Goal: Transaction & Acquisition: Purchase product/service

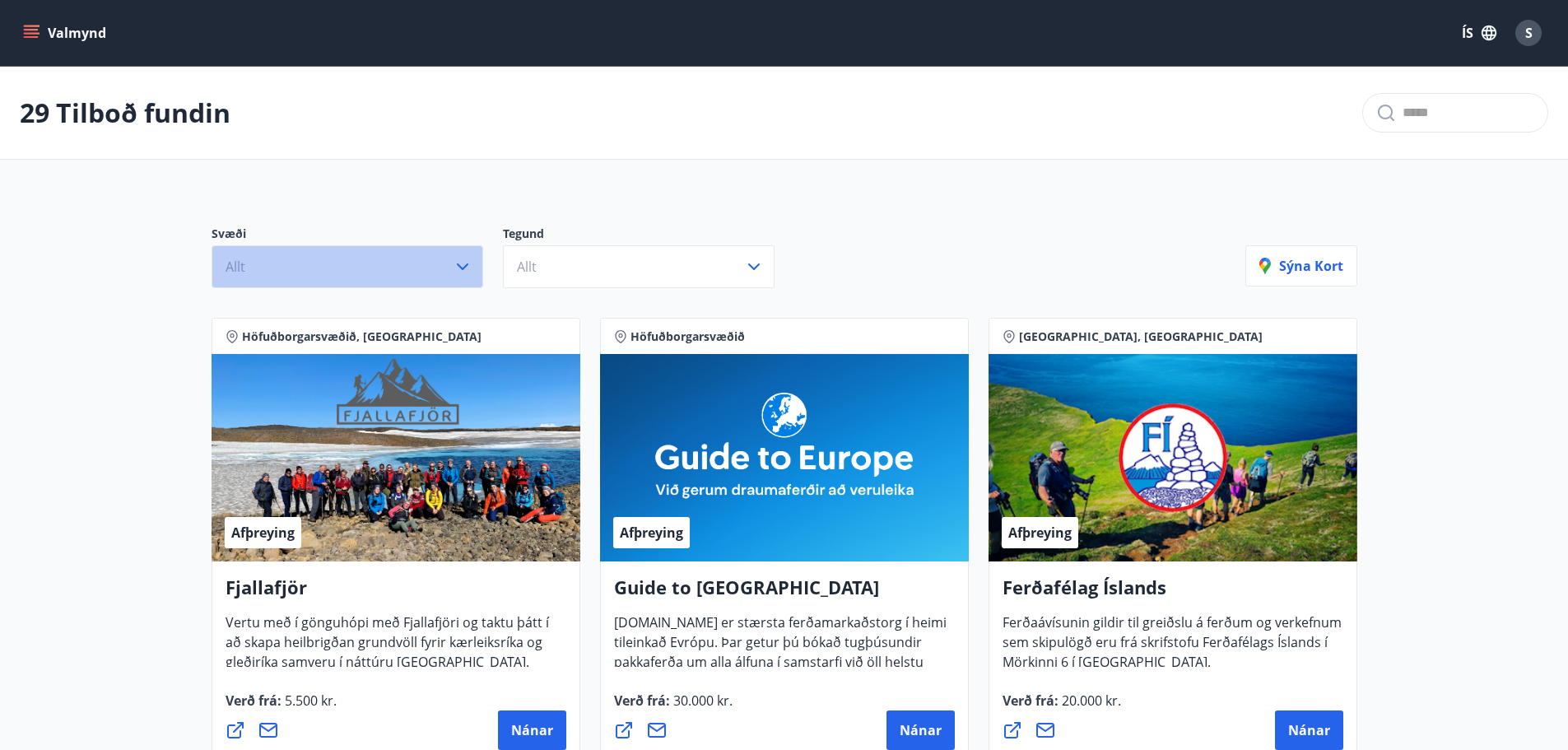
click at [373, 255] on button "Allt" at bounding box center [347, 267] width 271 height 43
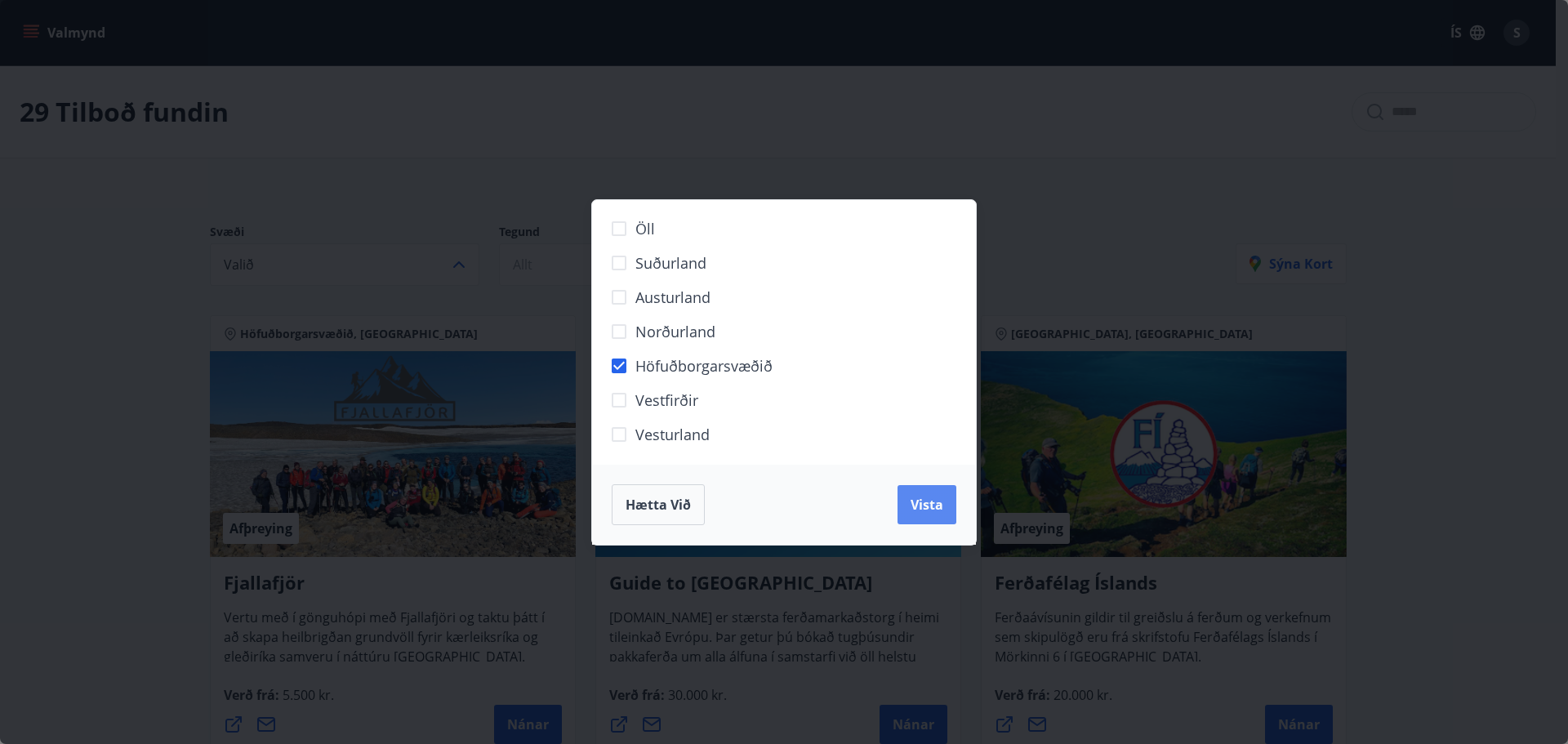
click at [915, 501] on span "Vista" at bounding box center [927, 505] width 33 height 18
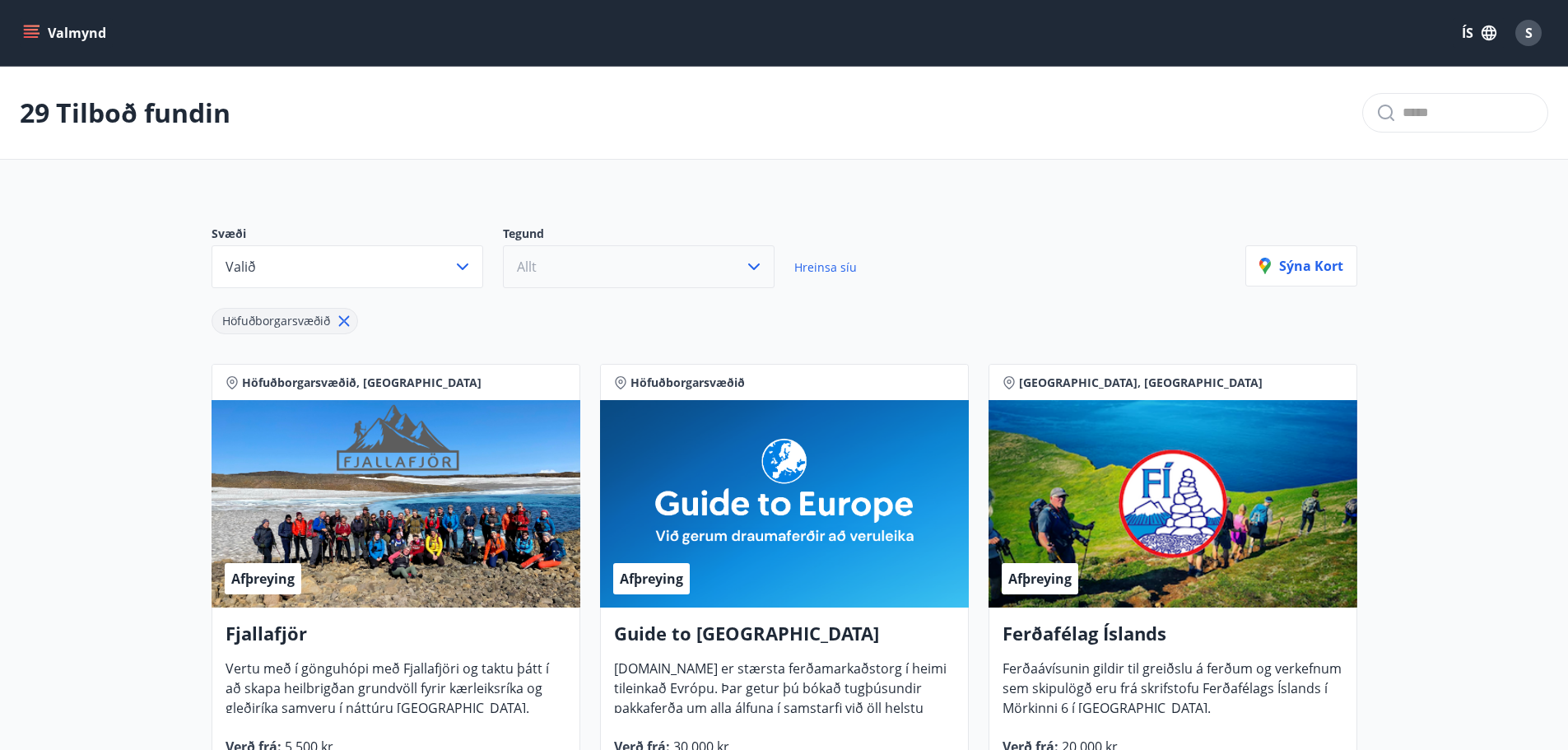
click at [580, 254] on button "Allt" at bounding box center [638, 267] width 271 height 43
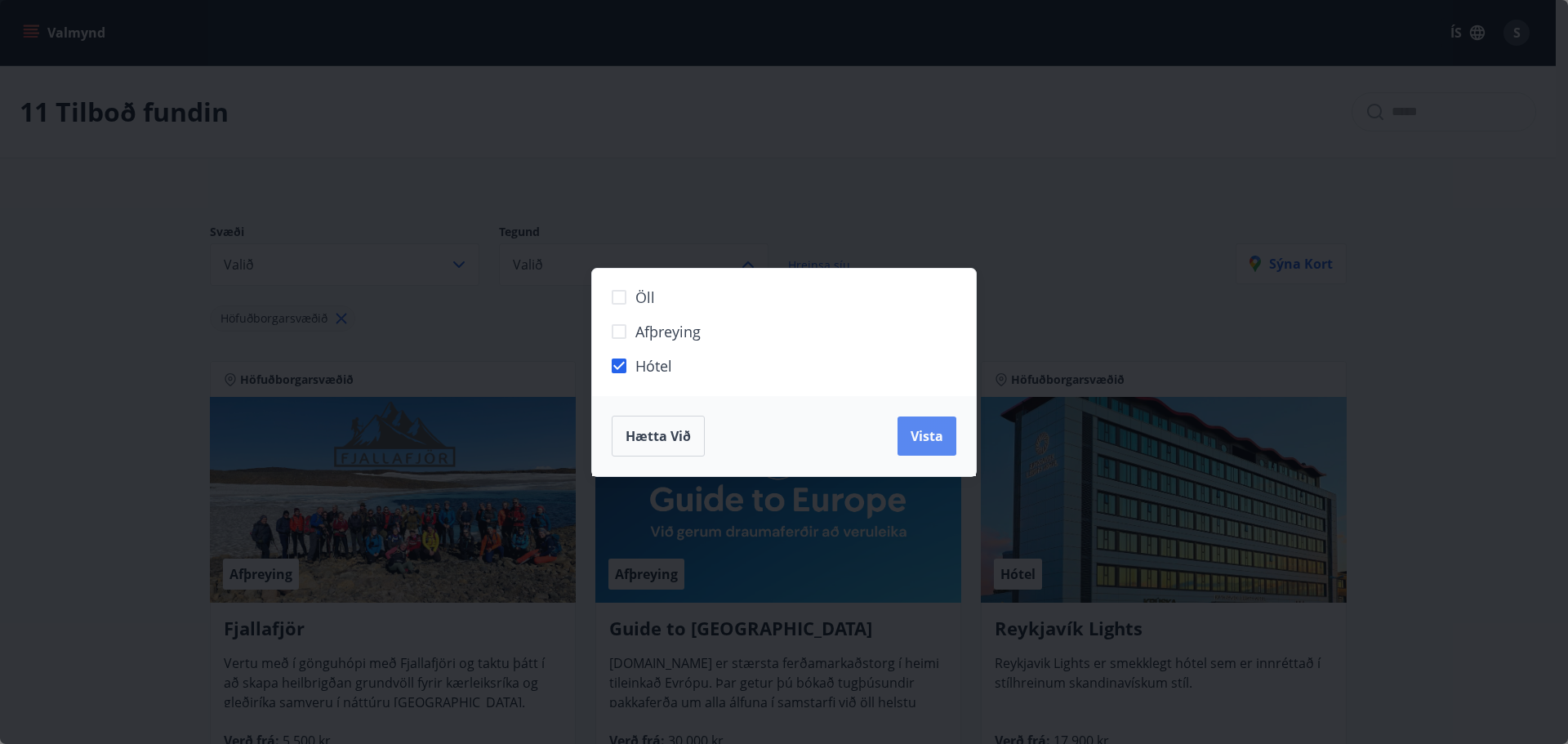
click at [928, 439] on span "Vista" at bounding box center [927, 436] width 33 height 18
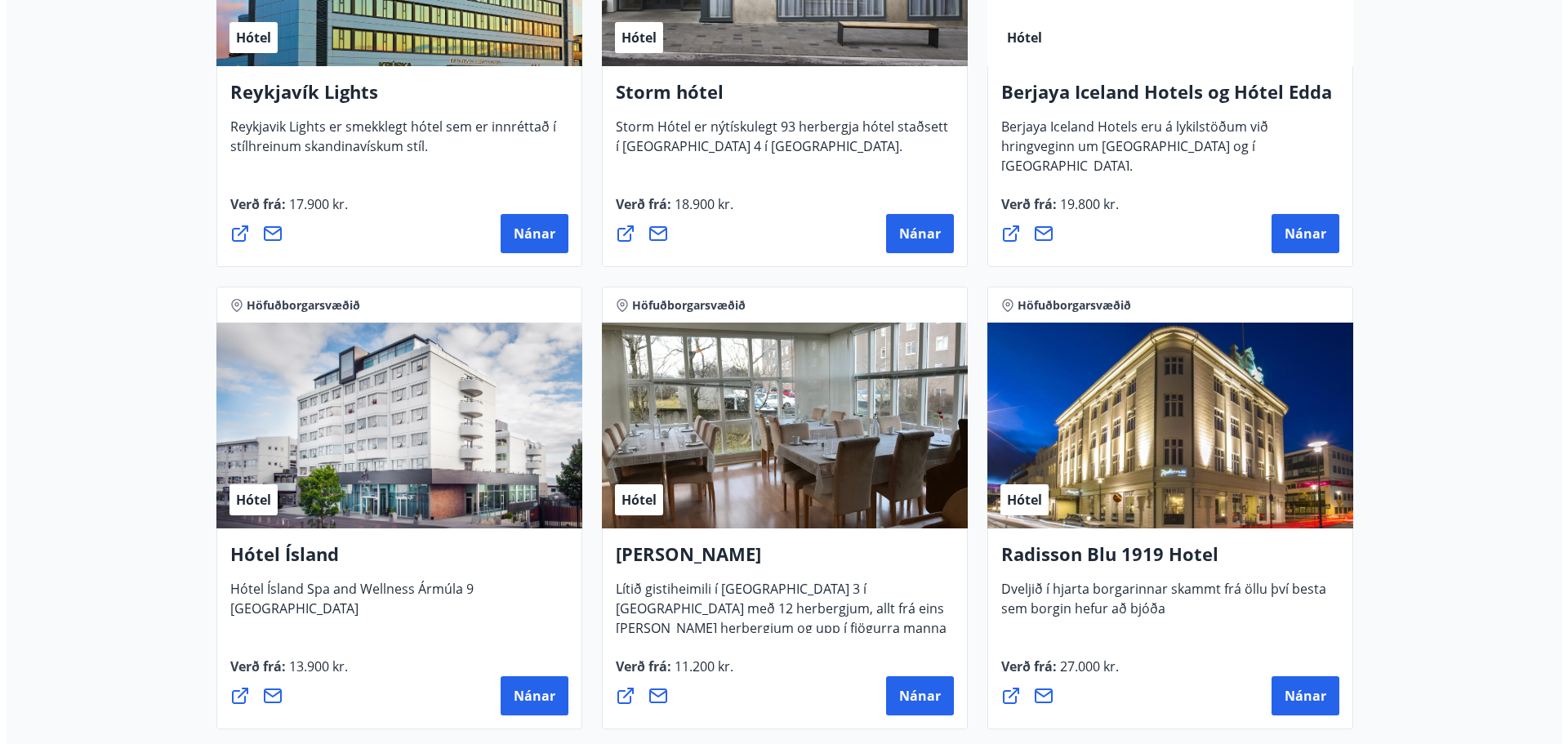
scroll to position [572, 0]
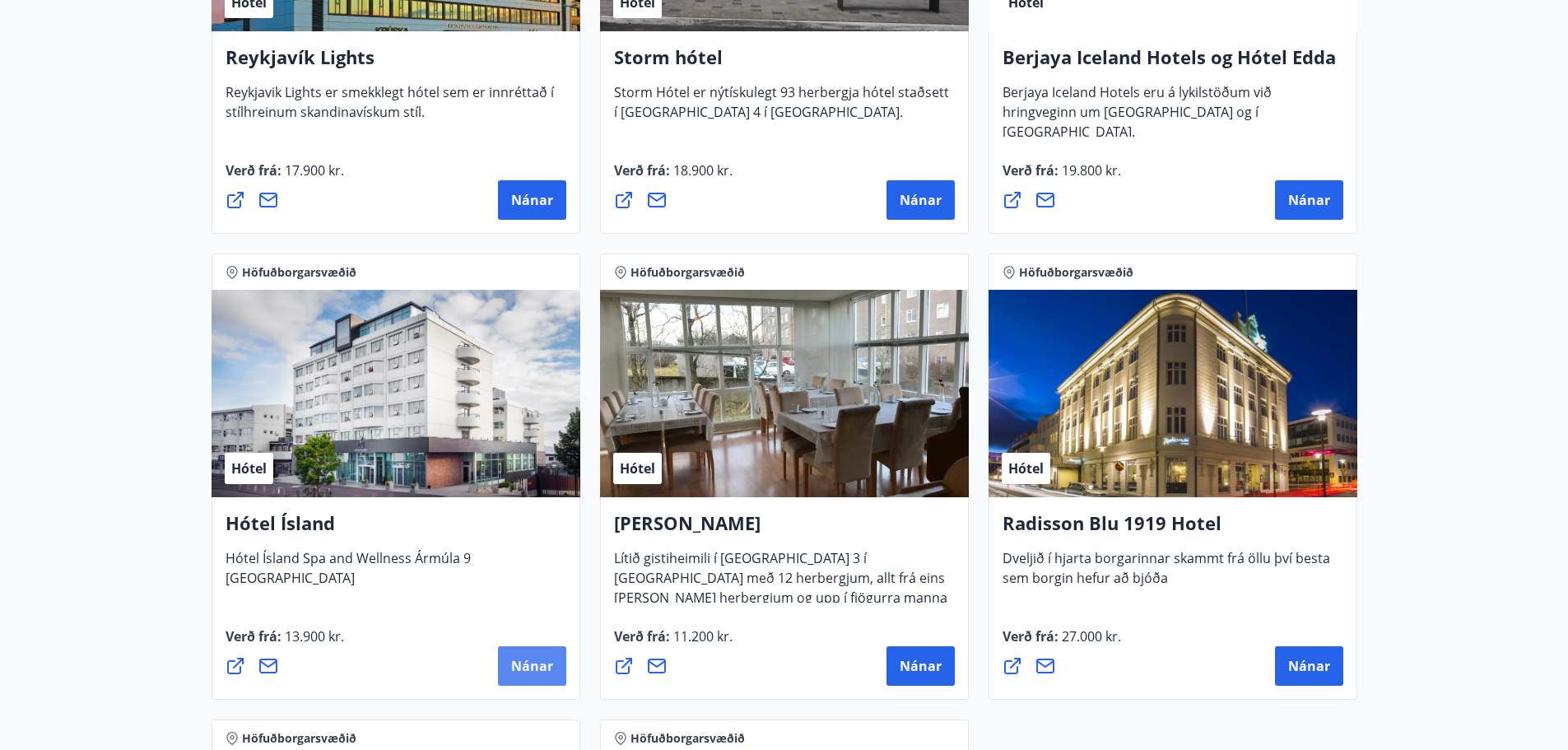
click at [534, 668] on span "Nánar" at bounding box center [532, 666] width 42 height 18
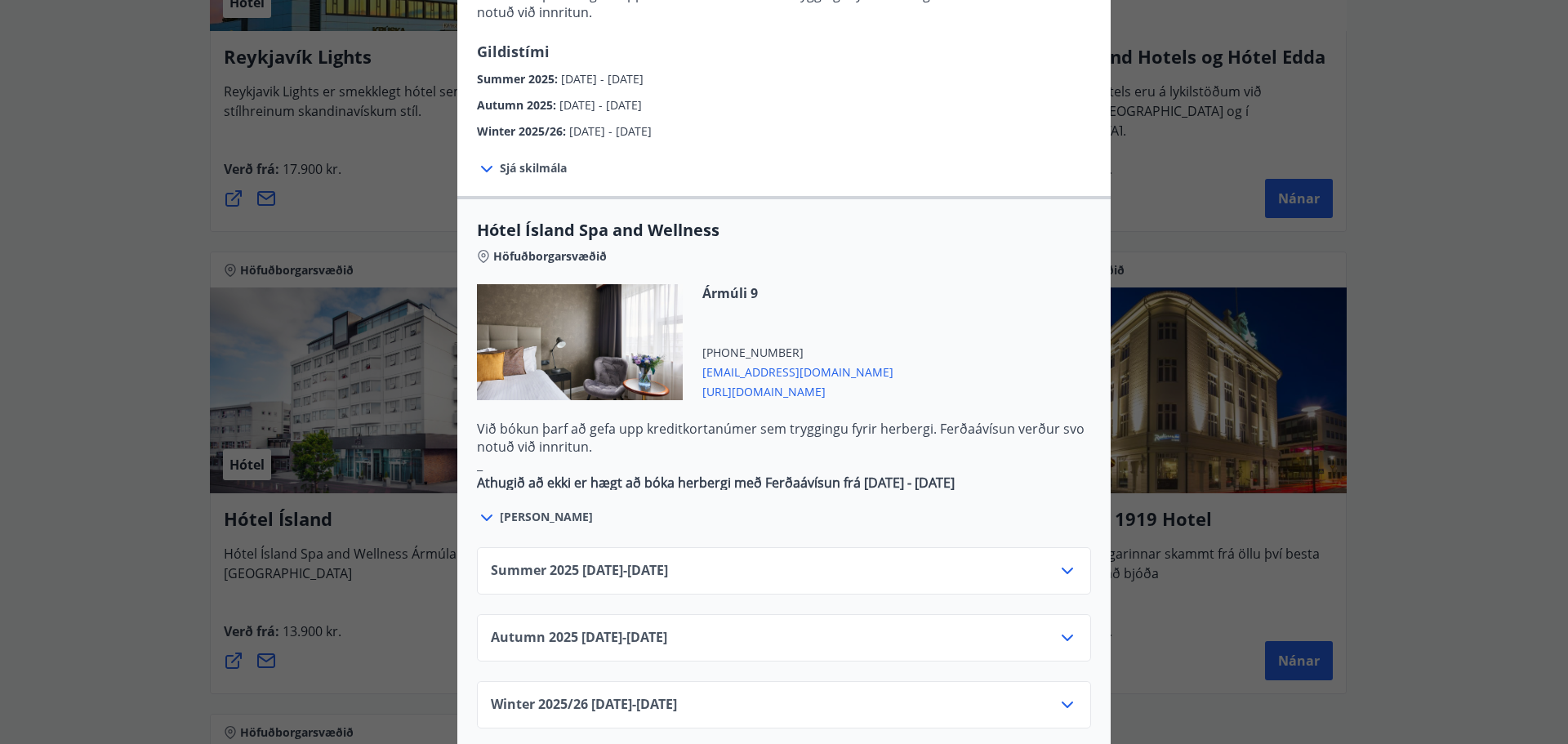
scroll to position [816, 0]
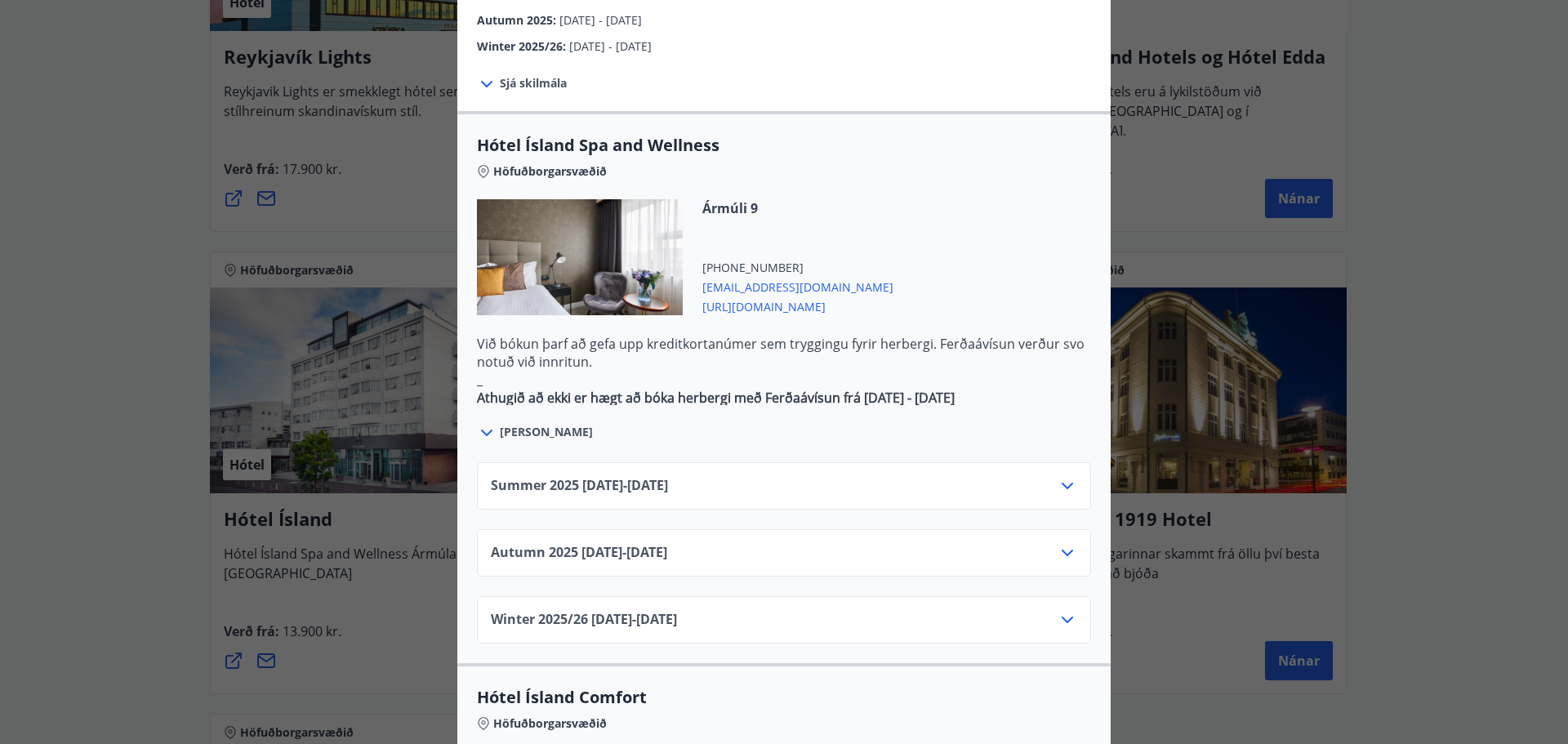
click at [1060, 476] on icon at bounding box center [1068, 486] width 20 height 20
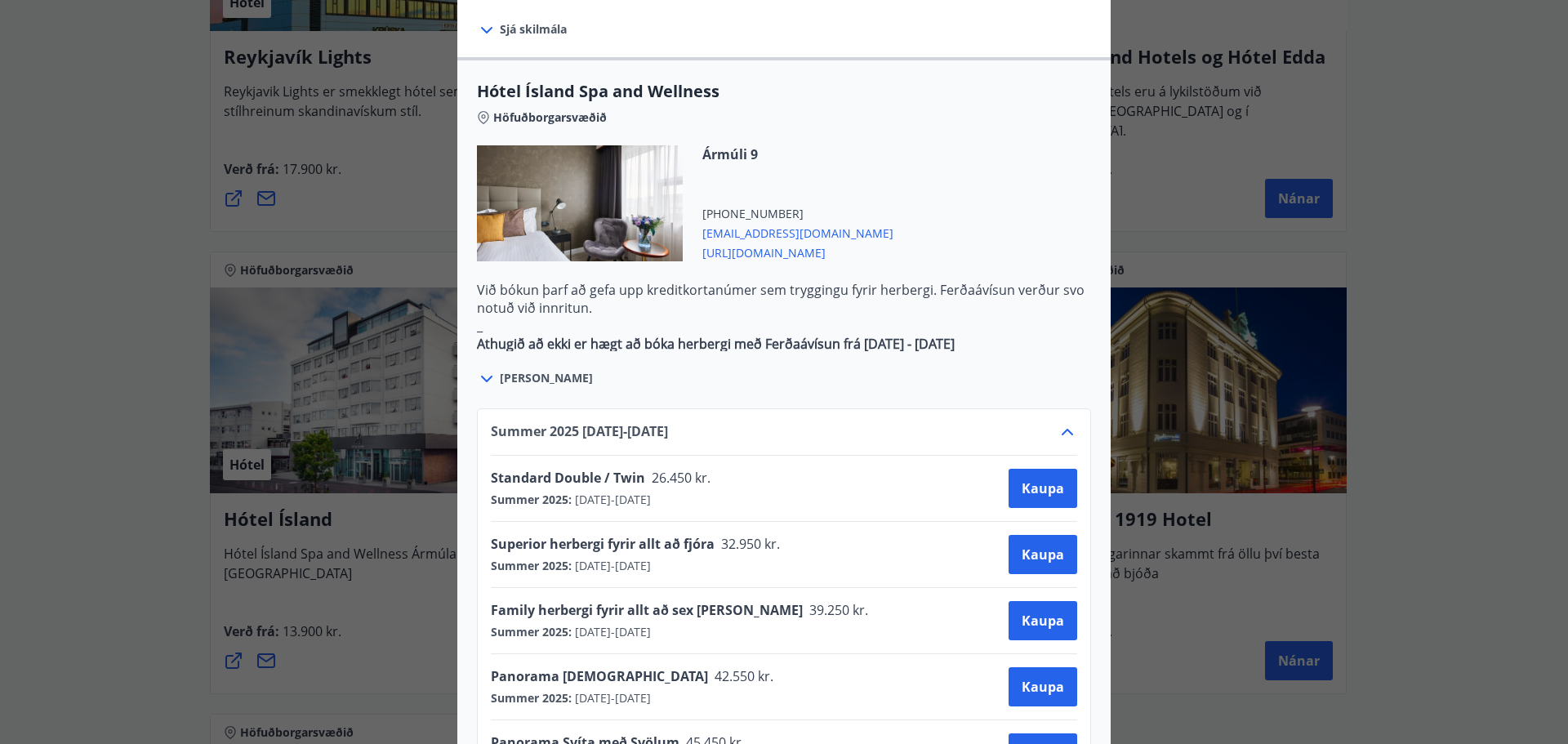
scroll to position [899, 0]
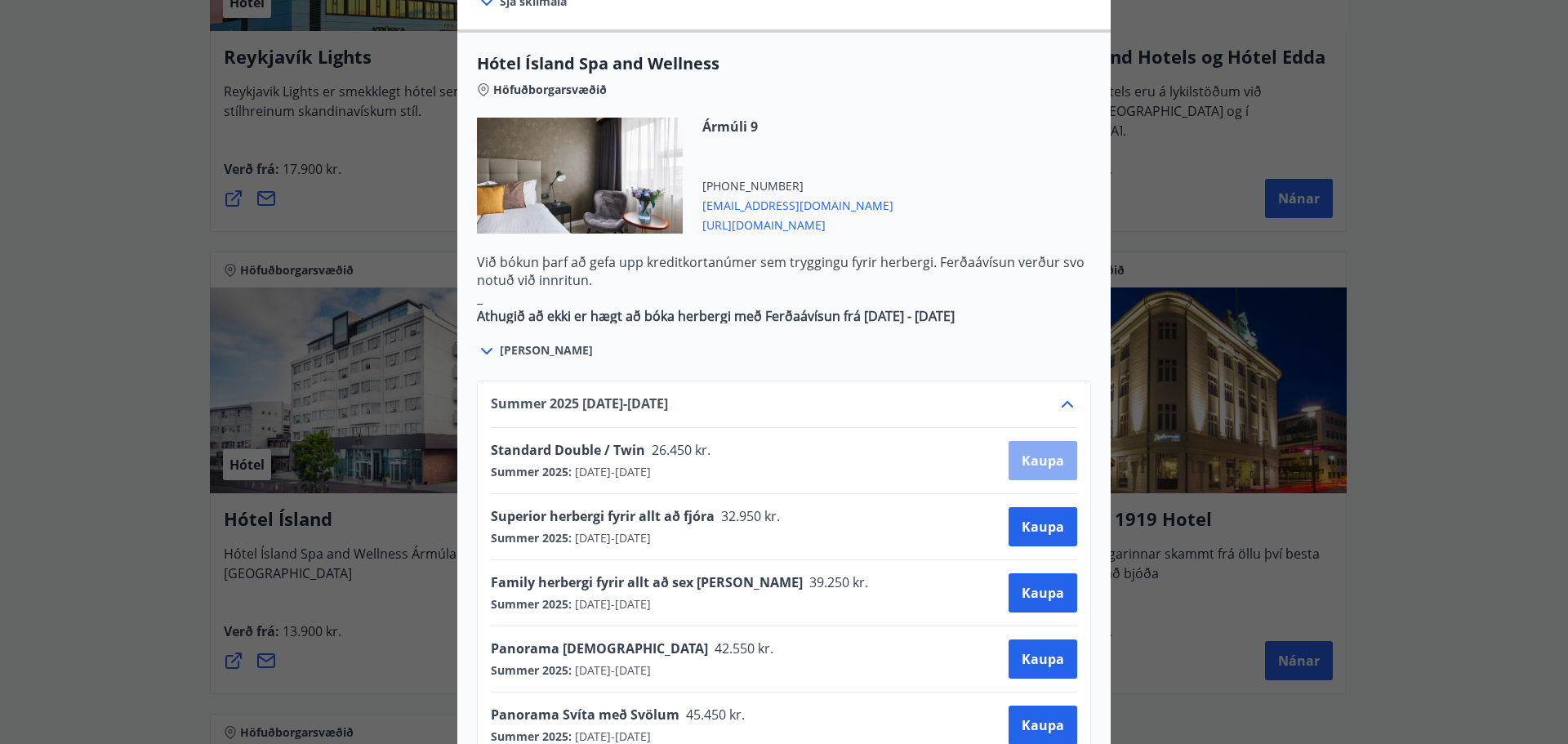
click at [1022, 452] on span "Kaupa" at bounding box center [1043, 461] width 43 height 18
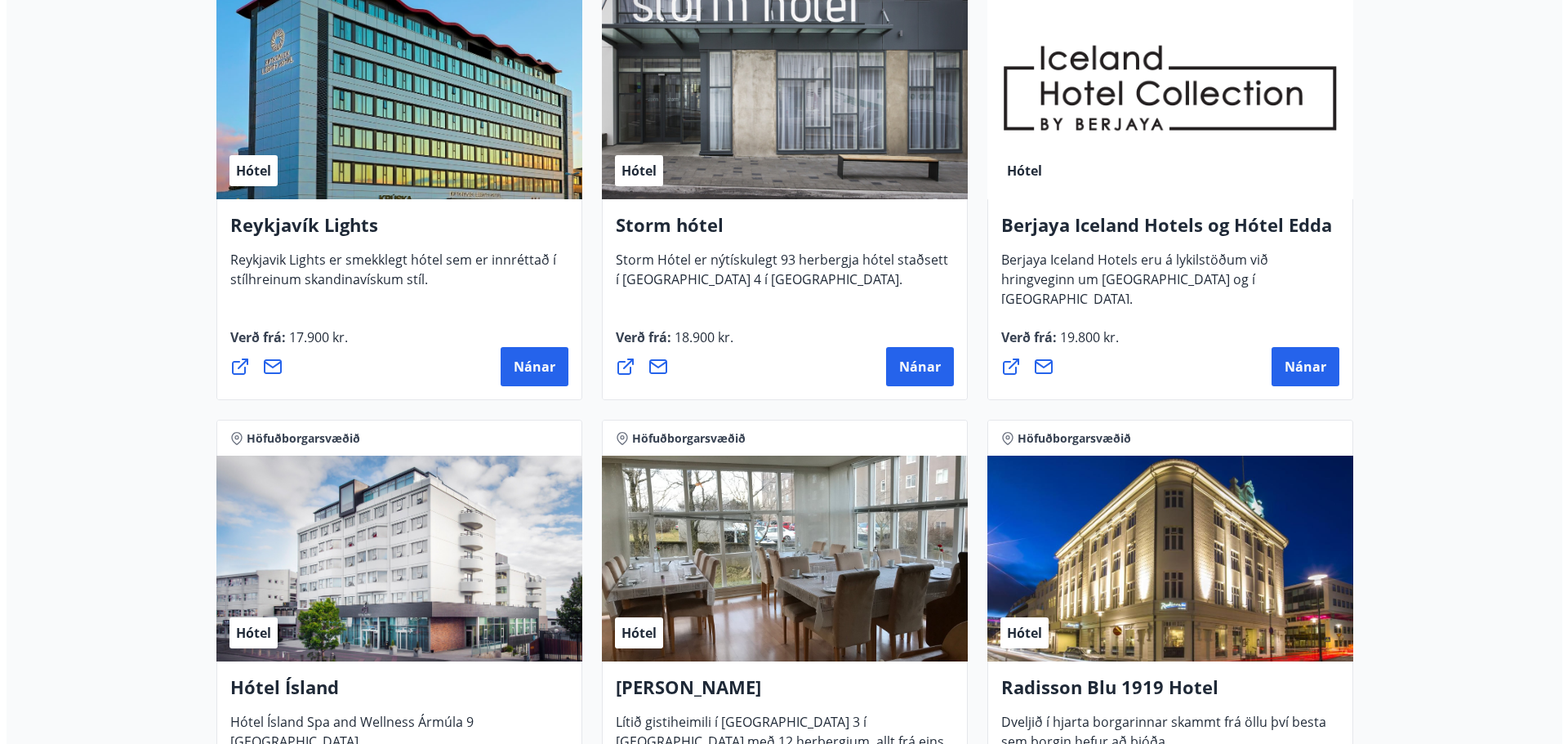
scroll to position [245, 0]
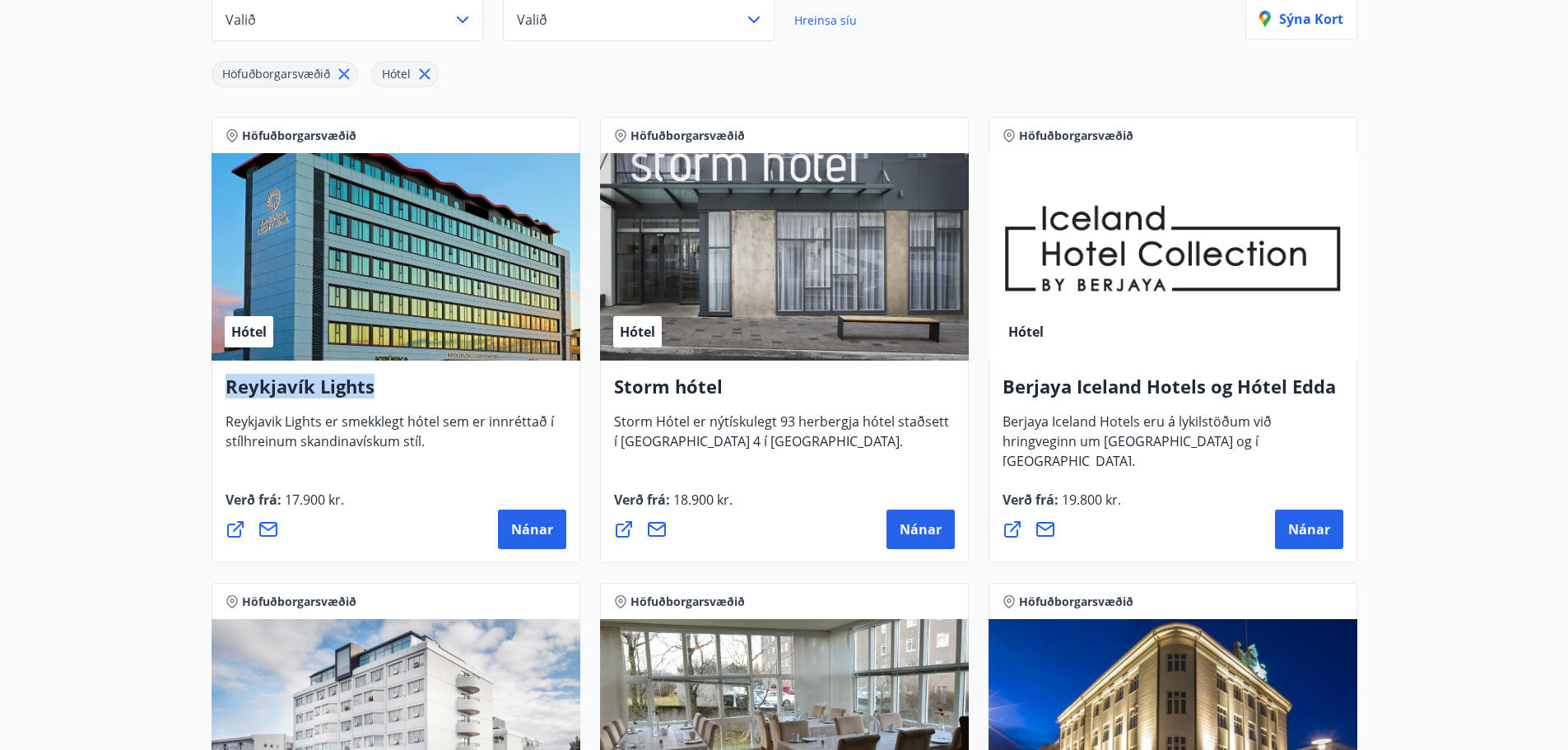
drag, startPoint x: 402, startPoint y: 389, endPoint x: 226, endPoint y: 387, distance: 176.0
click at [226, 387] on h4 "Reykjavík Lights" at bounding box center [396, 392] width 341 height 38
copy h4 "Reykjavík Lights"
click at [512, 524] on span "Nánar" at bounding box center [532, 529] width 42 height 18
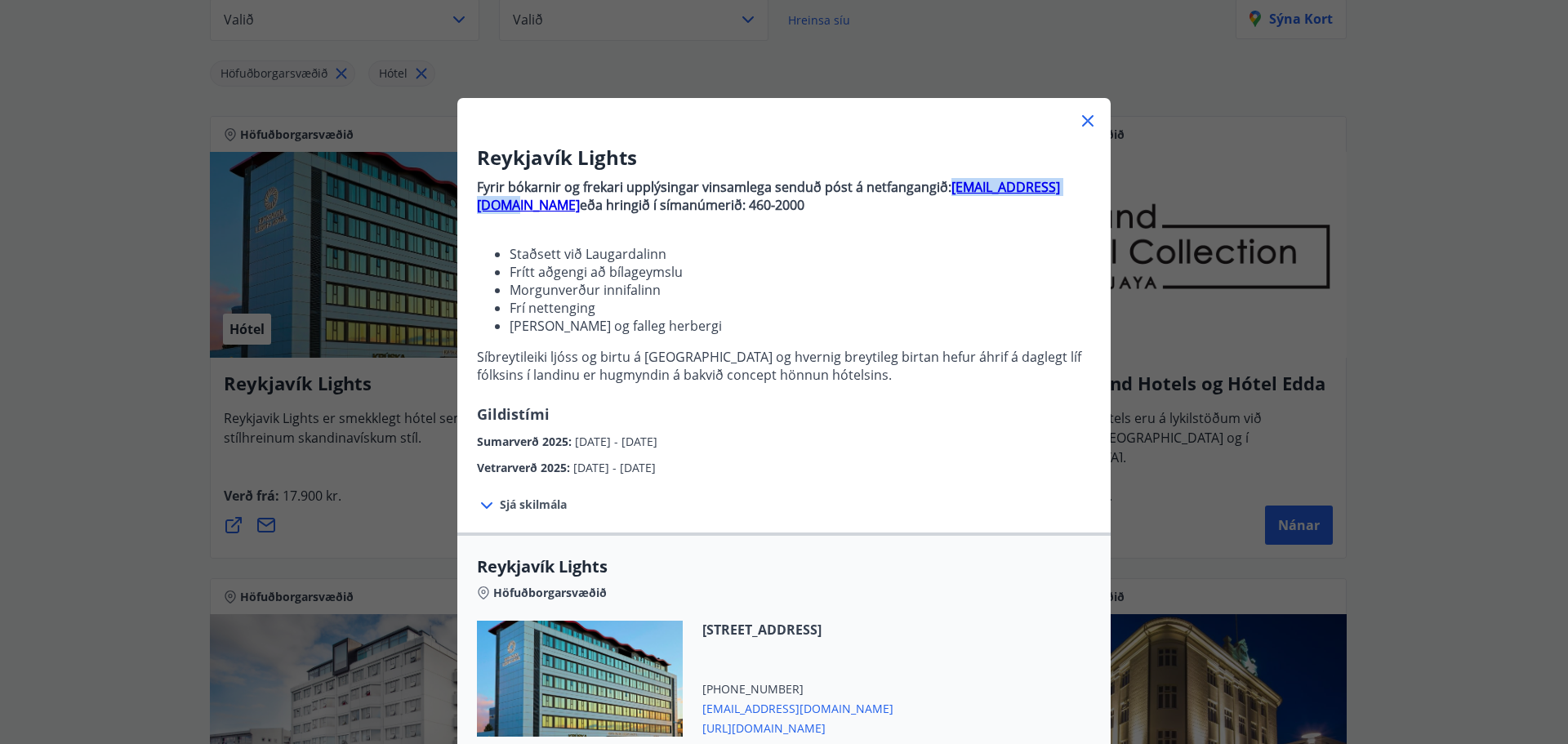
drag, startPoint x: 1080, startPoint y: 189, endPoint x: 945, endPoint y: 189, distance: 135.0
click at [945, 189] on p "Fyrir bókarnir og [PERSON_NAME] upplýsingar vinsamlega senduð póst á netfangang…" at bounding box center [784, 196] width 614 height 36
copy strong "[EMAIL_ADDRESS][DOMAIN_NAME]"
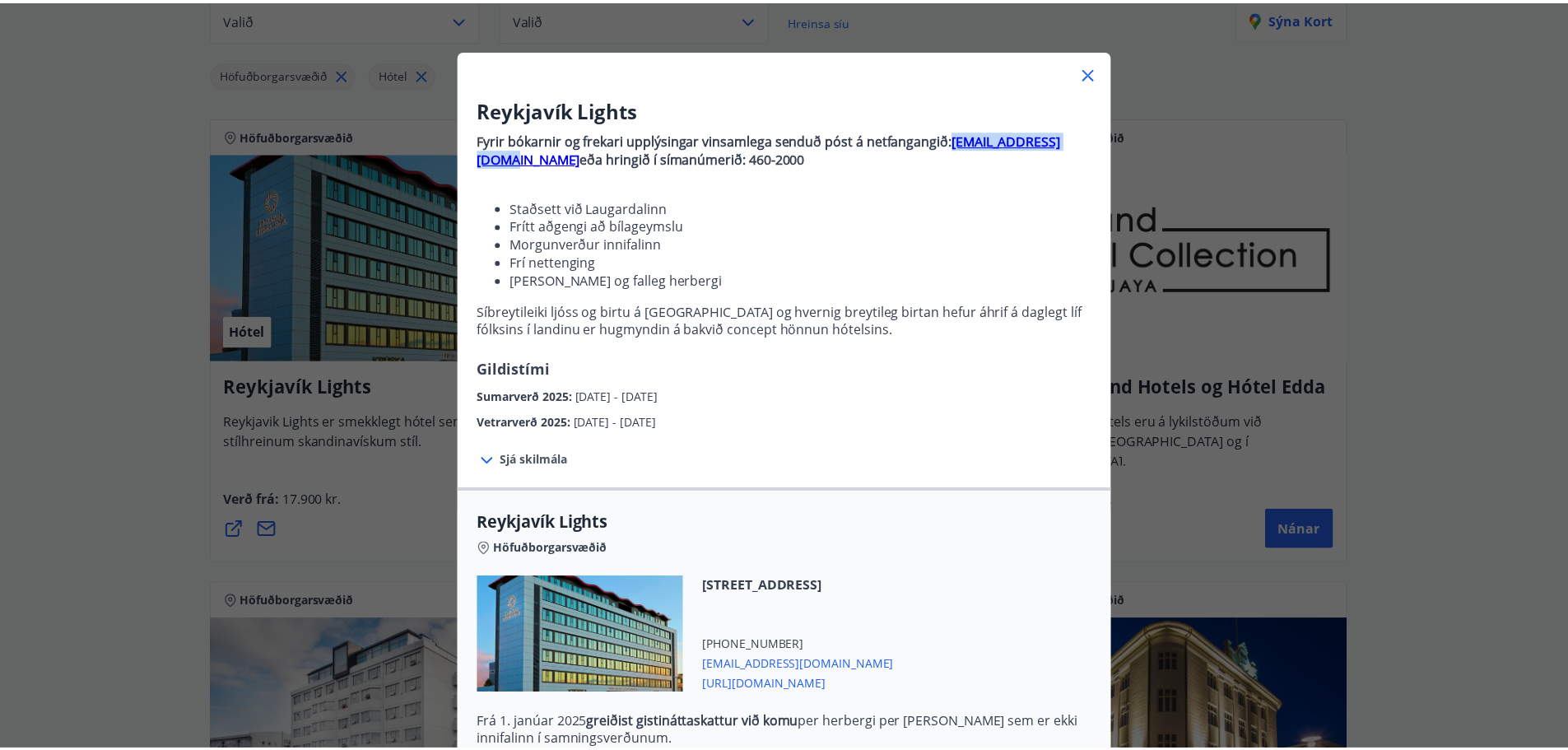
scroll to position [0, 0]
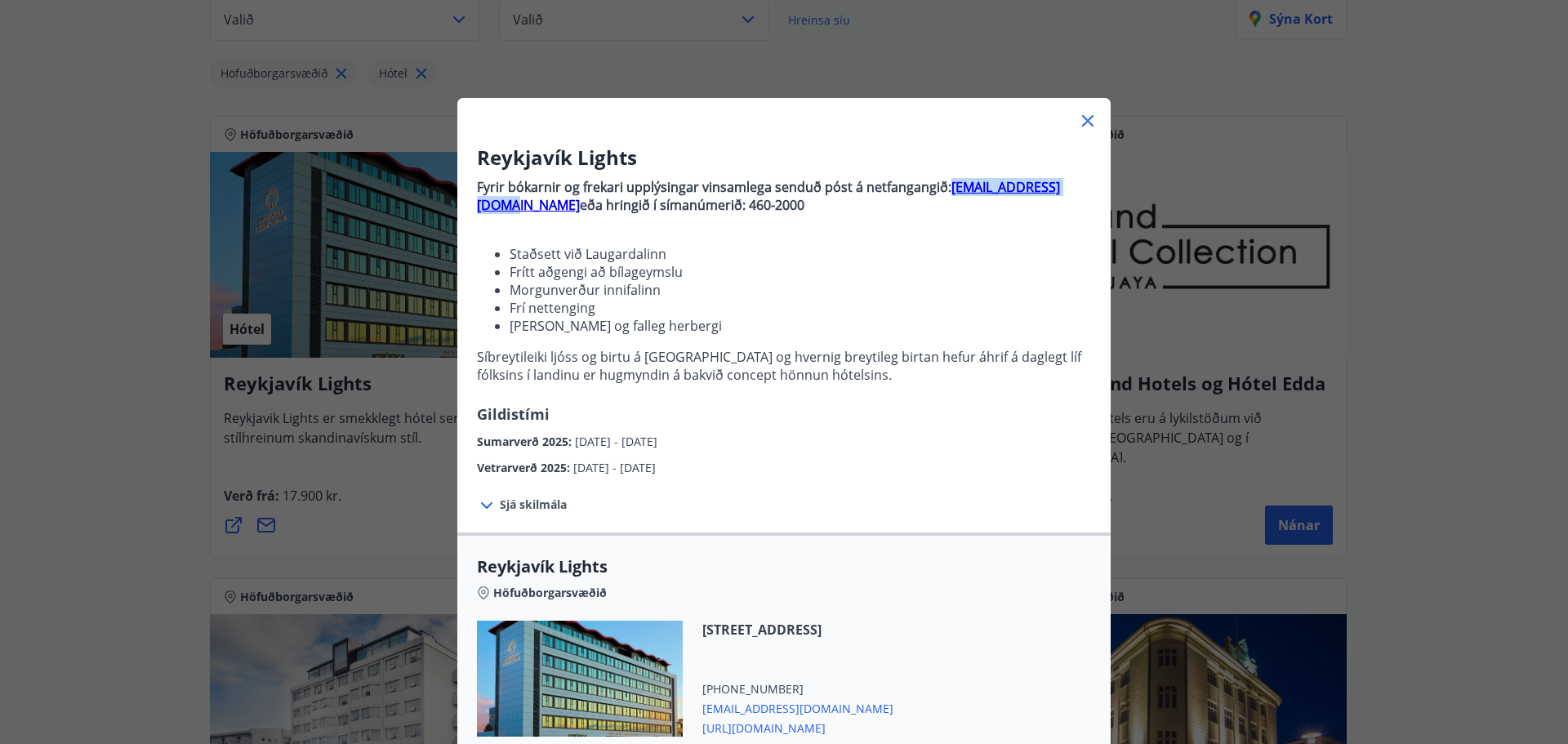
click at [1085, 114] on icon at bounding box center [1088, 121] width 20 height 20
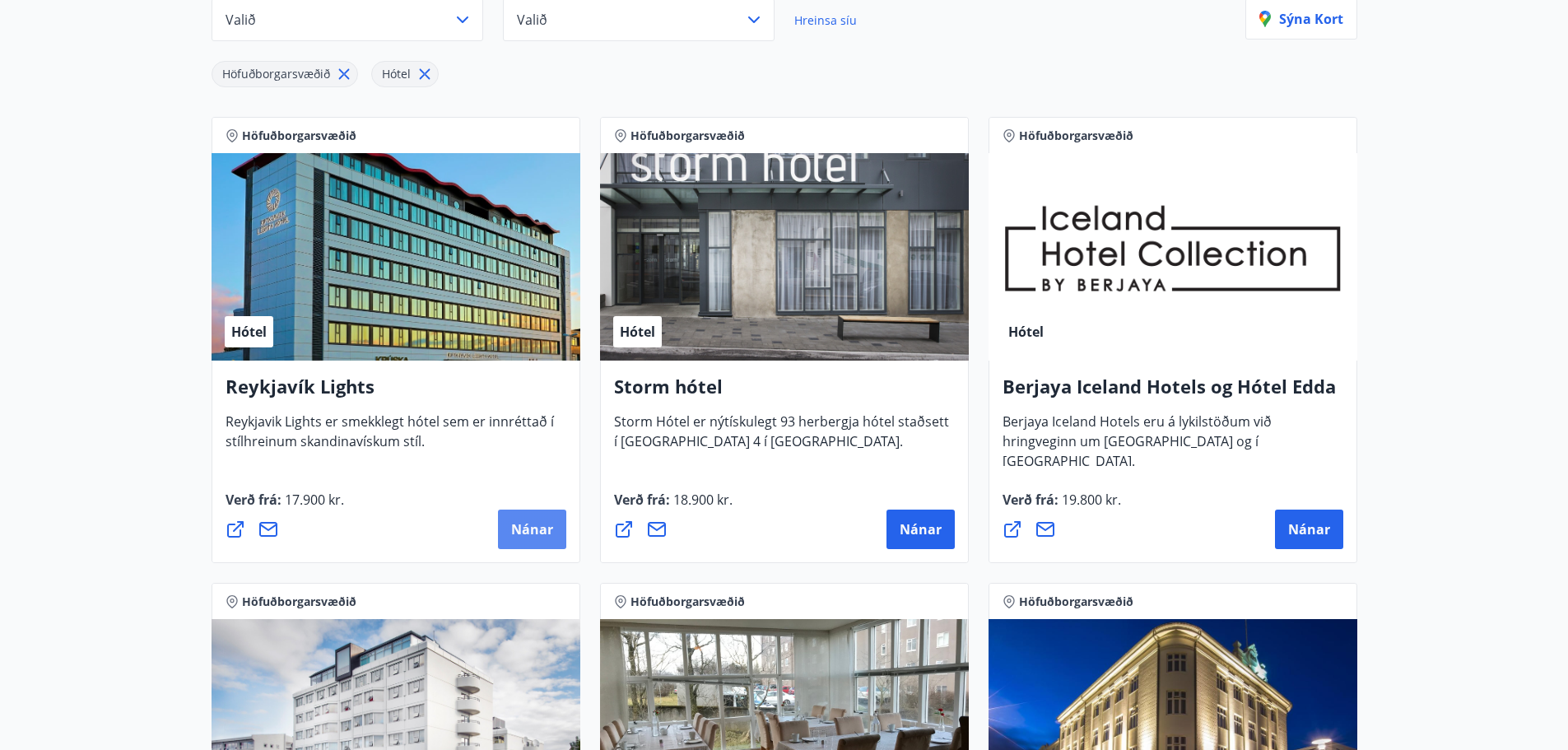
click at [521, 530] on span "Nánar" at bounding box center [532, 529] width 42 height 18
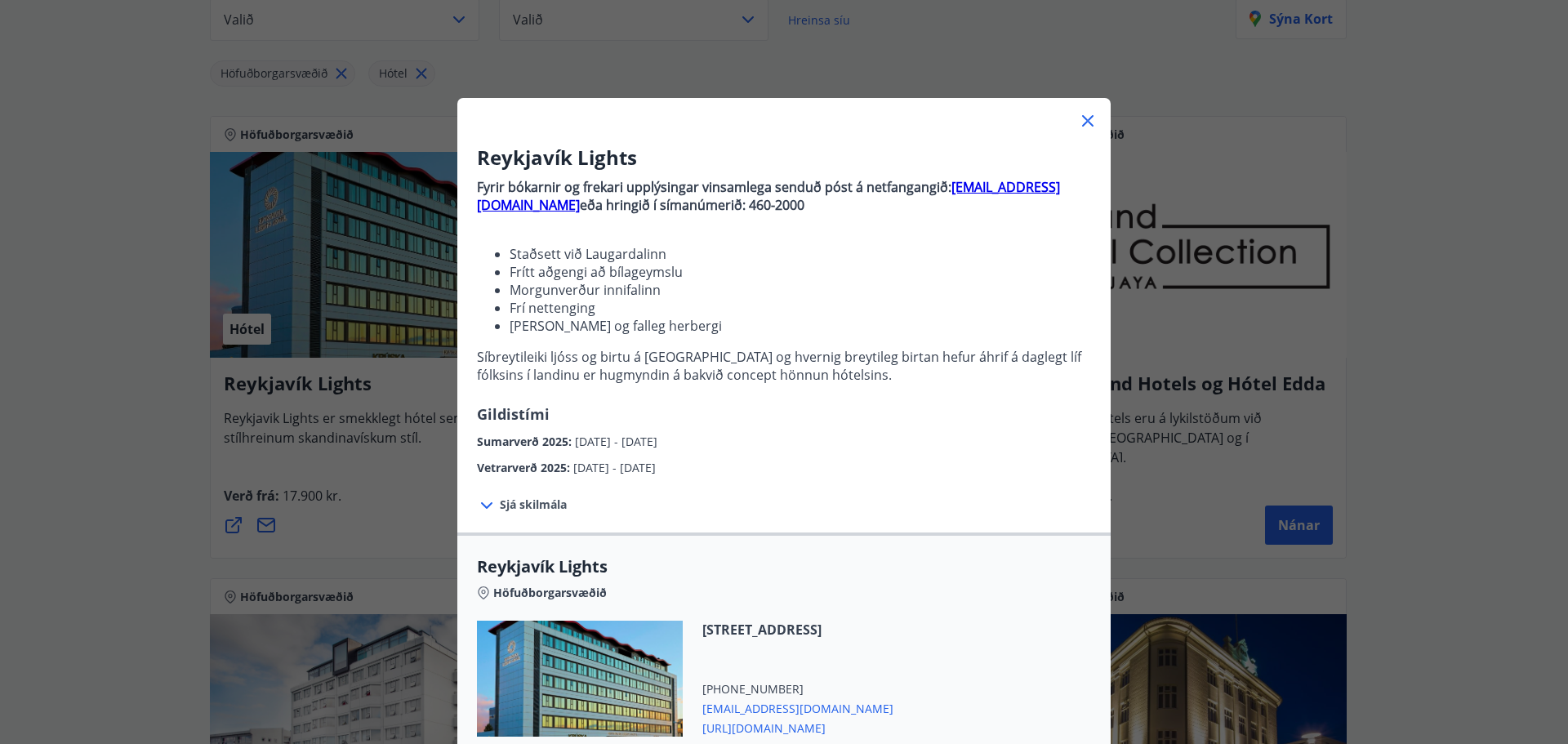
click at [1090, 123] on icon at bounding box center [1088, 121] width 20 height 20
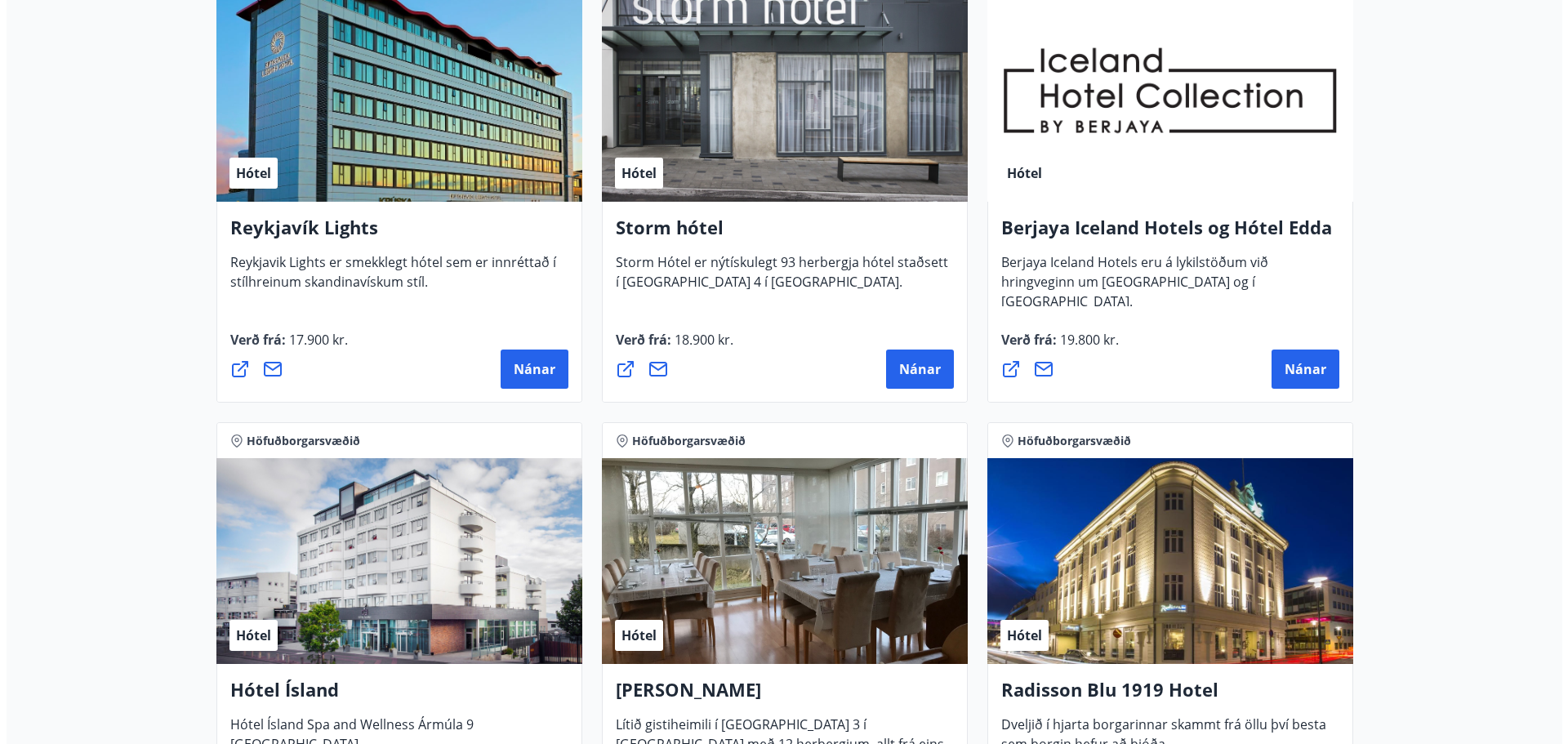
scroll to position [408, 0]
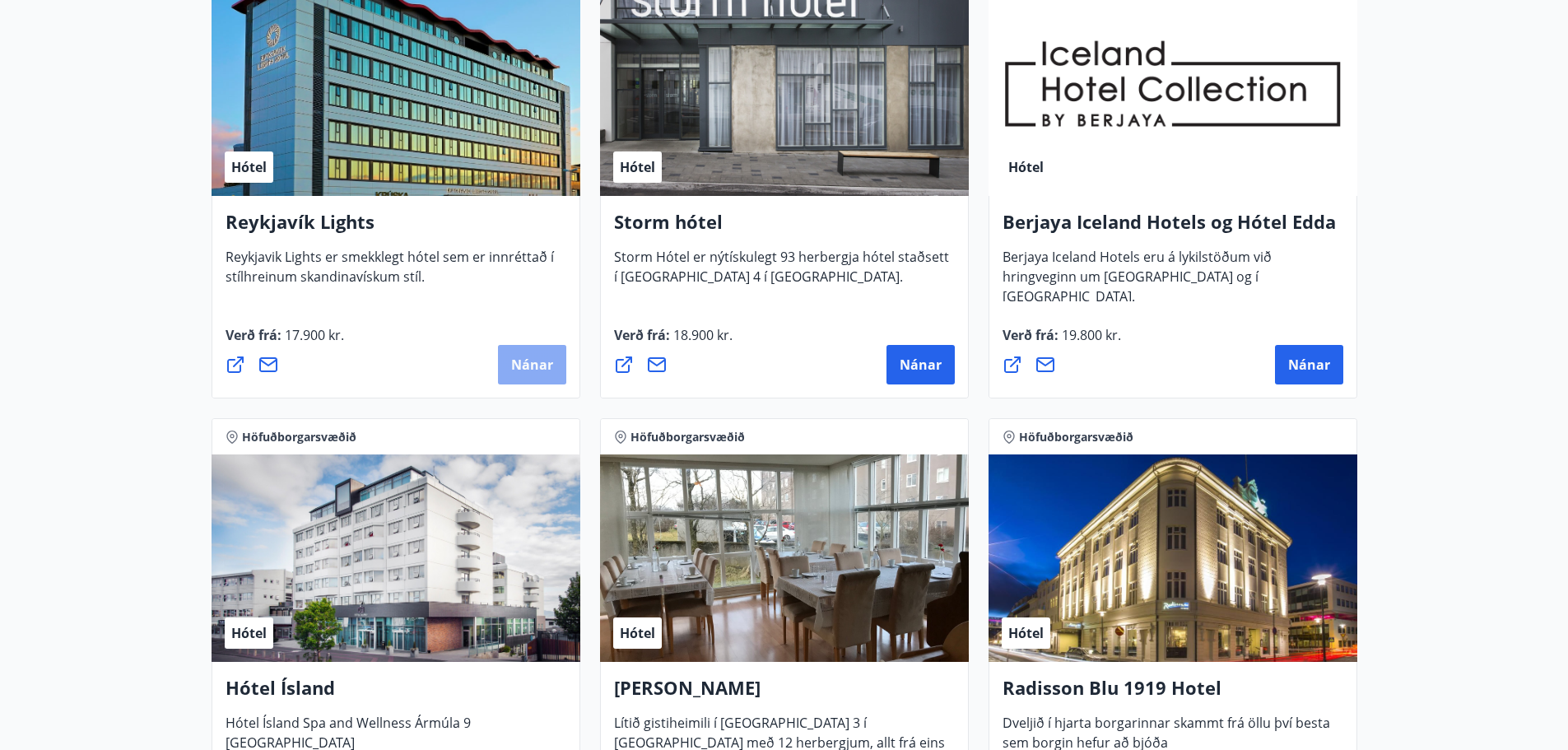
click at [534, 358] on span "Nánar" at bounding box center [532, 365] width 42 height 18
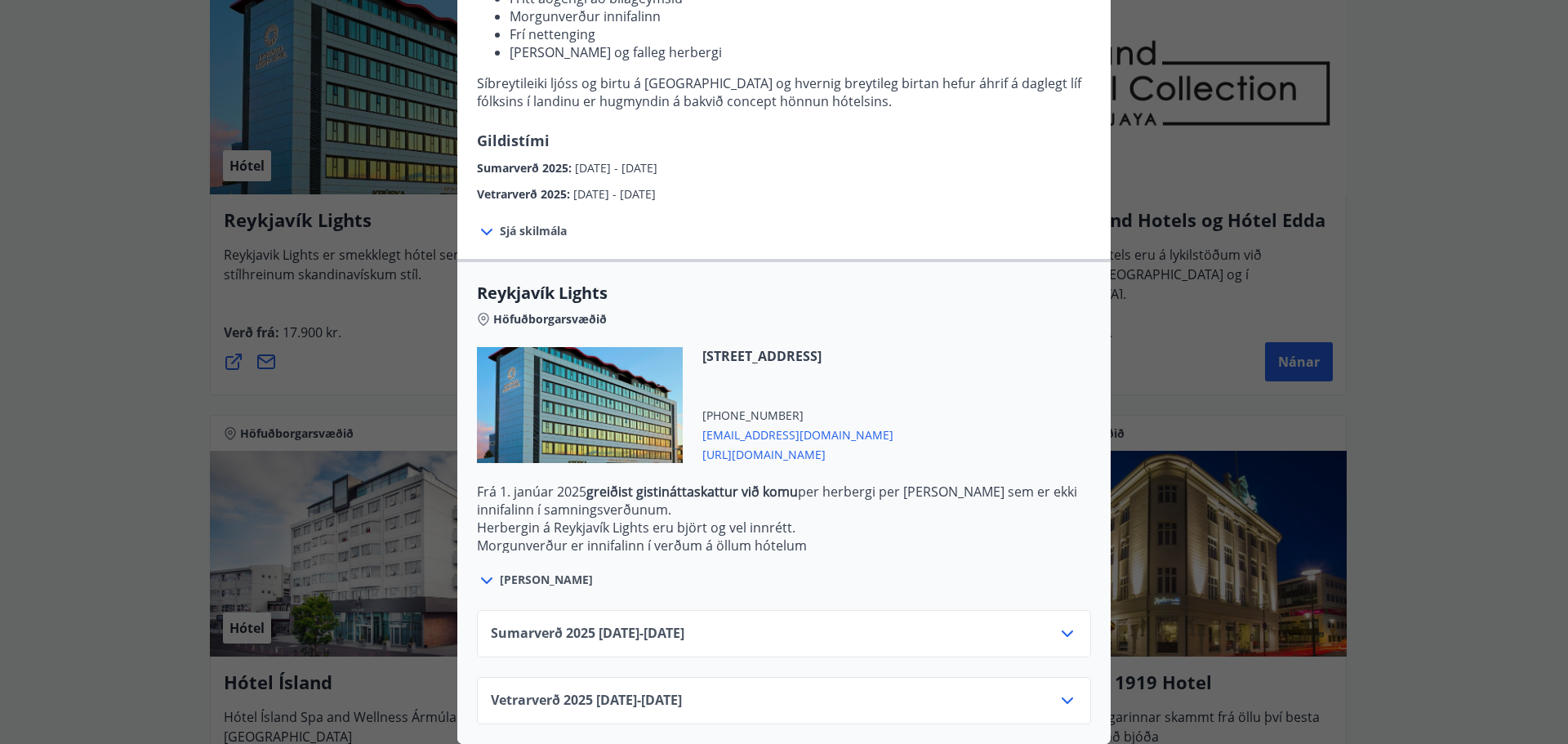
scroll to position [286, 0]
click at [654, 624] on span "Sumarverð [PHONE_NUMBER][DATE] - [DATE]" at bounding box center [587, 634] width 193 height 20
click at [1058, 624] on icon at bounding box center [1068, 634] width 20 height 20
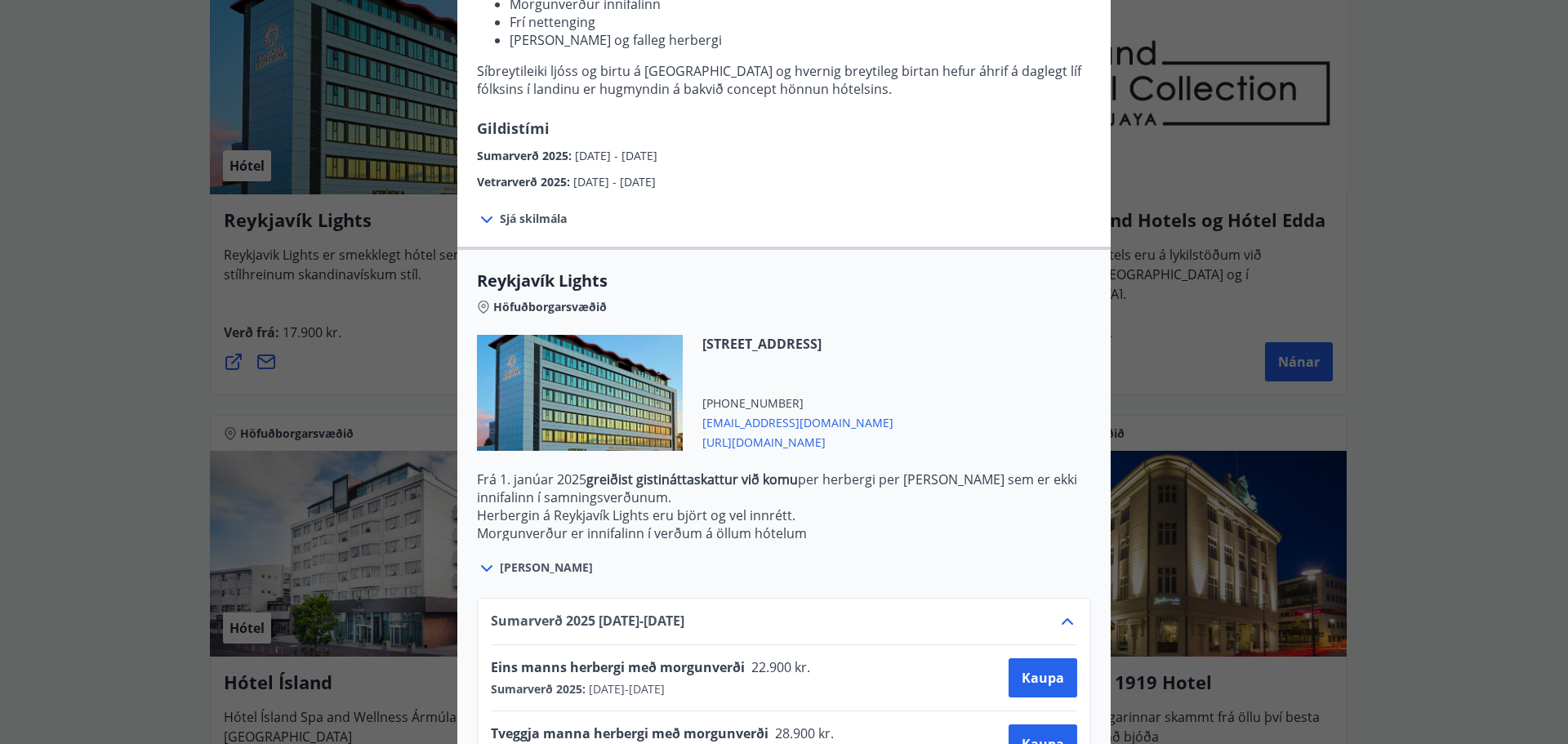
scroll to position [418, 0]
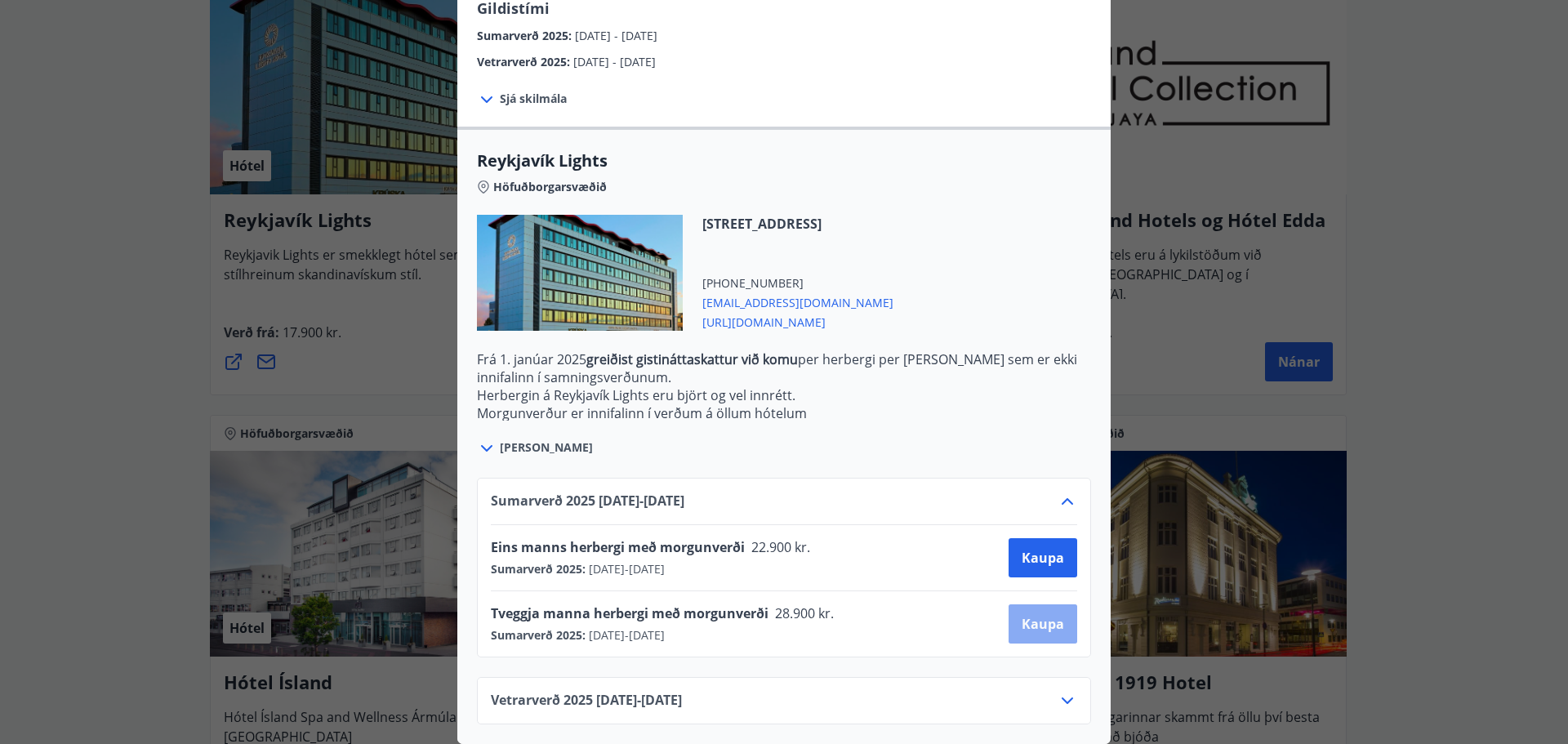
click at [1035, 615] on span "Kaupa" at bounding box center [1043, 624] width 43 height 18
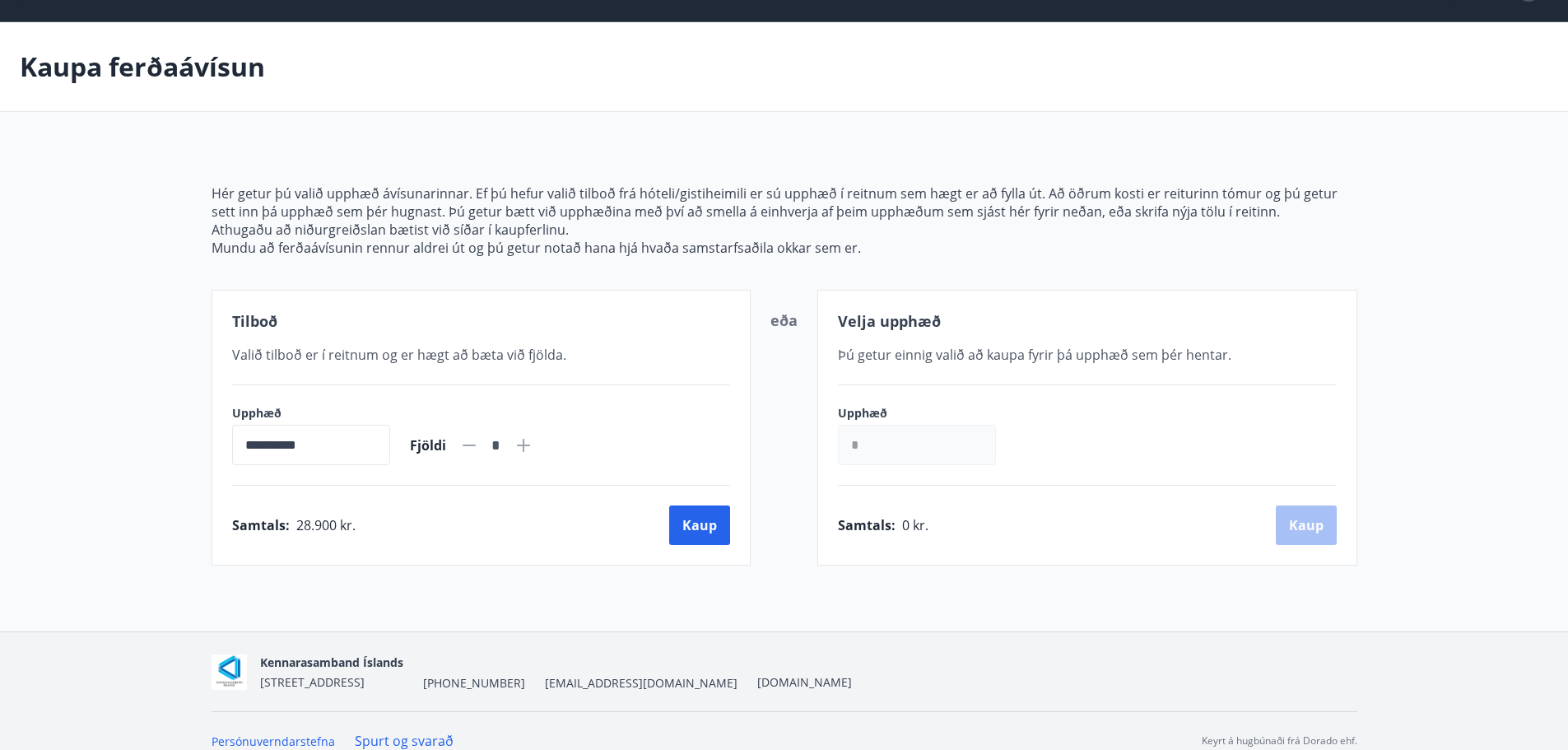
scroll to position [64, 0]
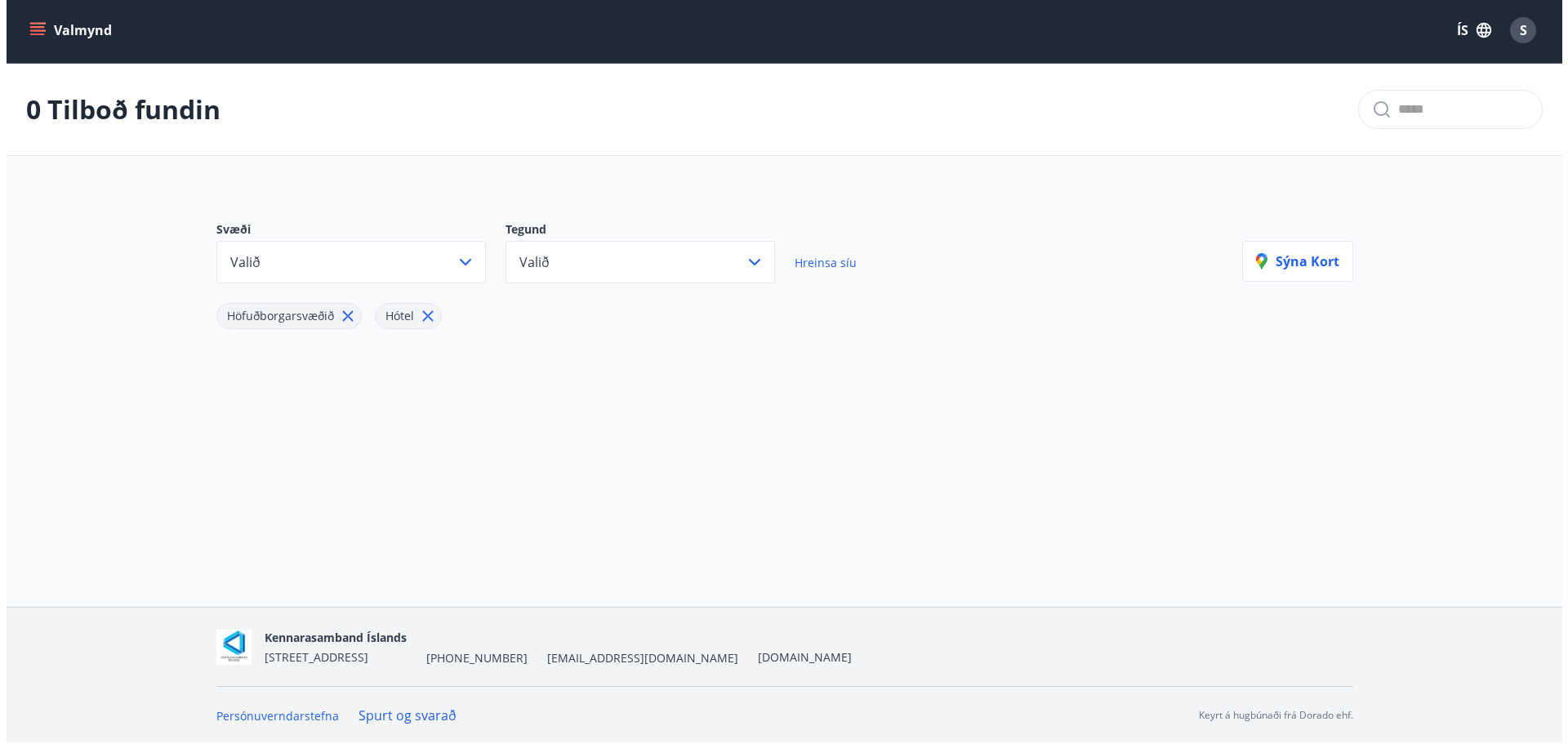
scroll to position [63, 0]
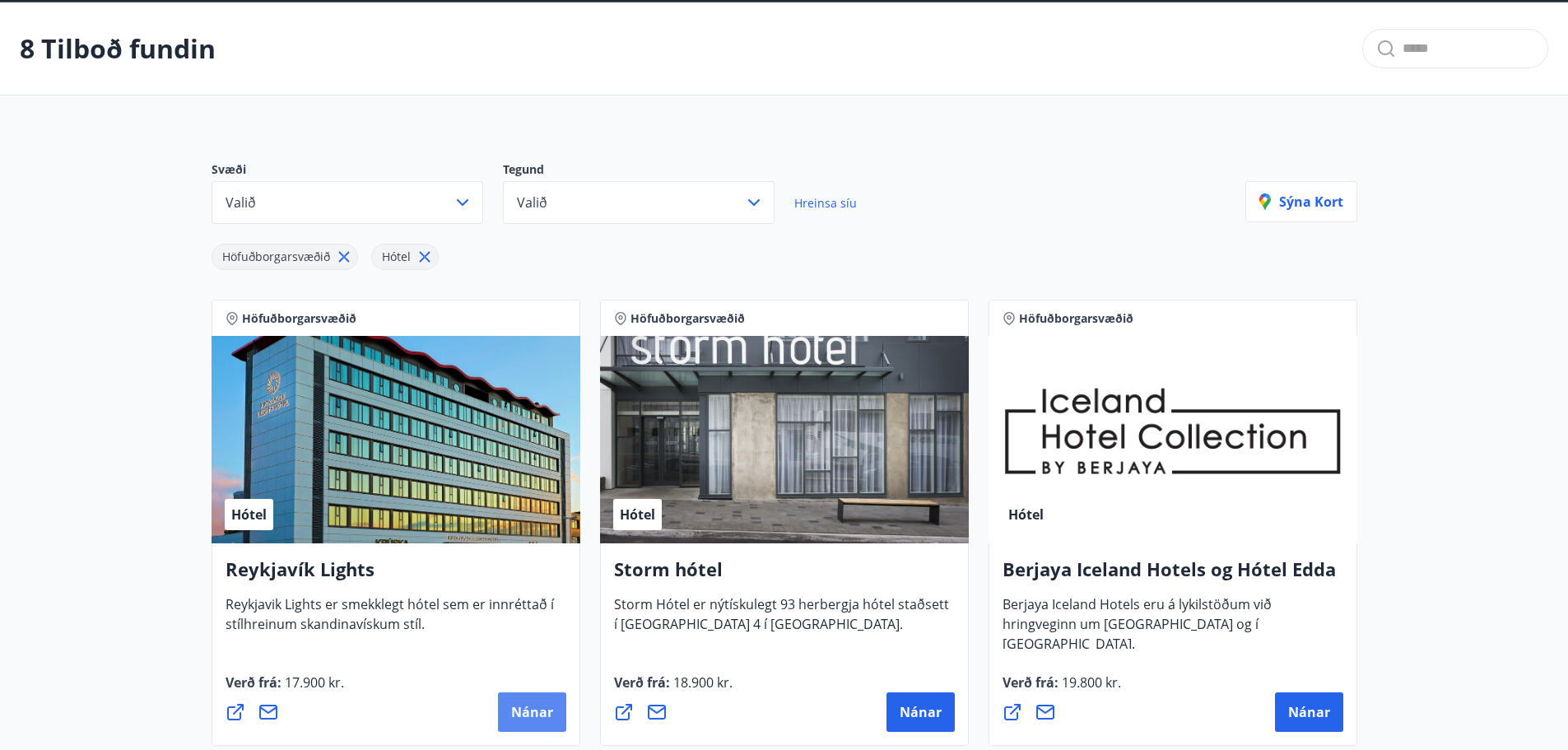
click at [533, 703] on span "Nánar" at bounding box center [532, 712] width 42 height 18
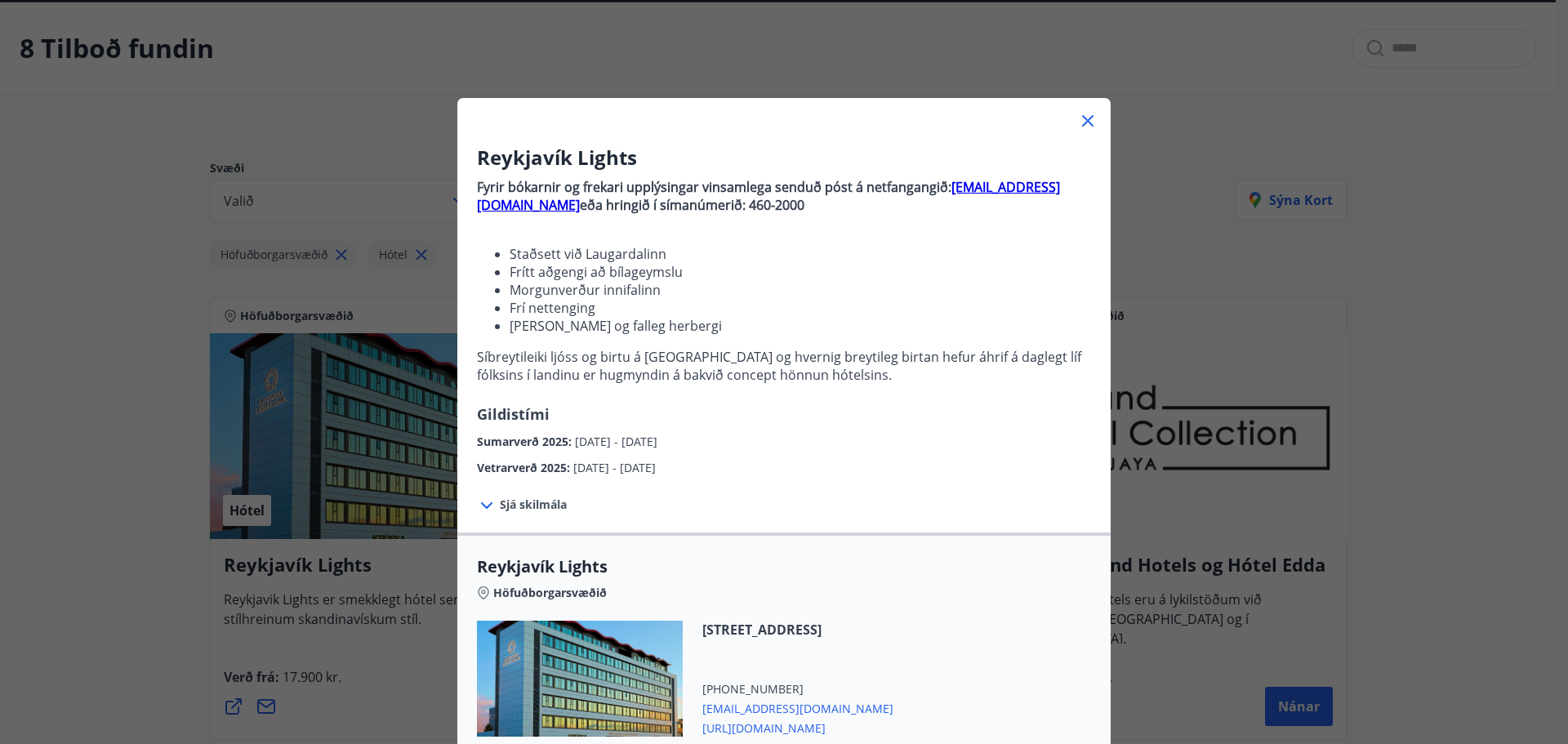
scroll to position [286, 0]
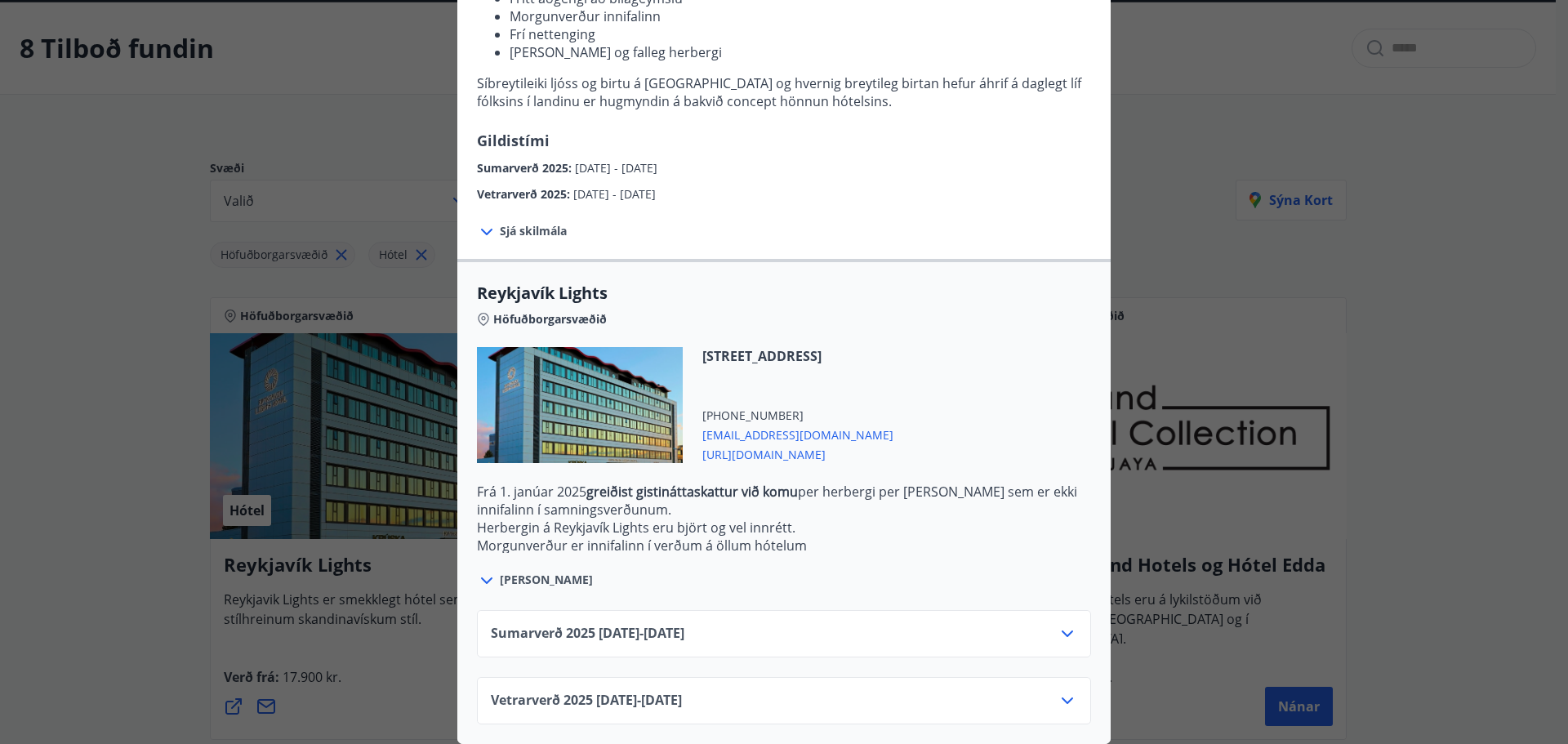
click at [894, 444] on span "[URL][DOMAIN_NAME]" at bounding box center [798, 453] width 191 height 20
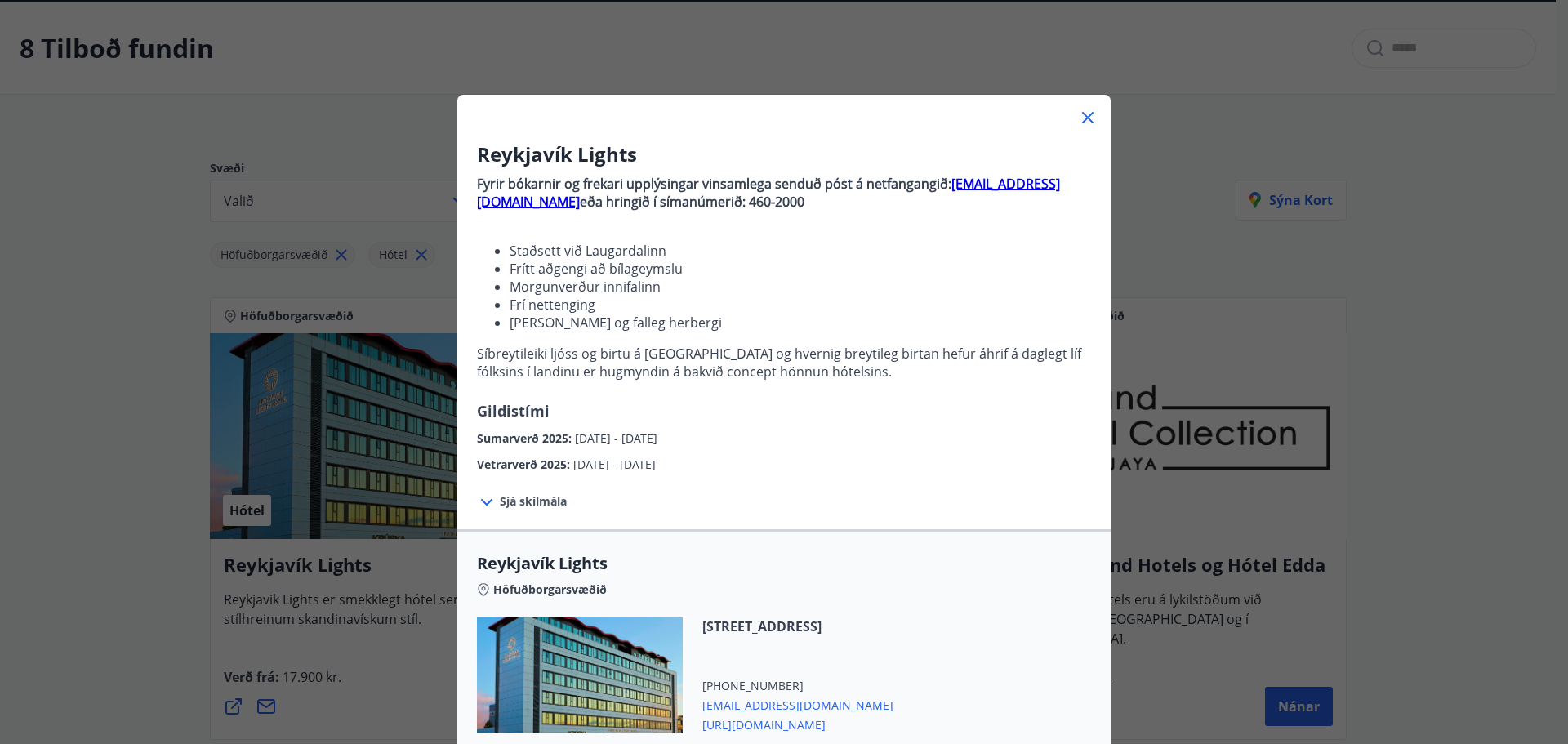
scroll to position [0, 0]
